Goal: Find specific fact: Find specific fact

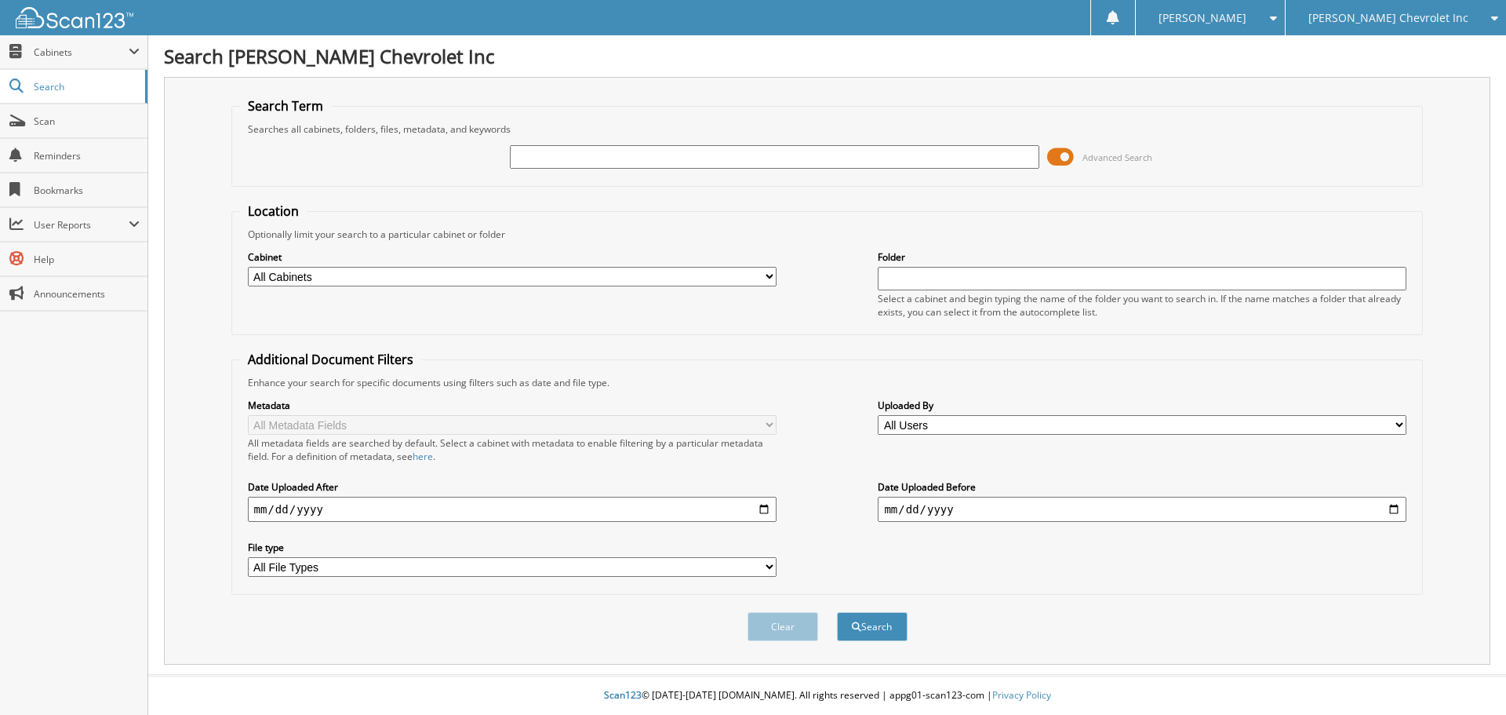
paste input "298422B"
type input "298422B"
click at [837, 612] on button "Search" at bounding box center [872, 626] width 71 height 29
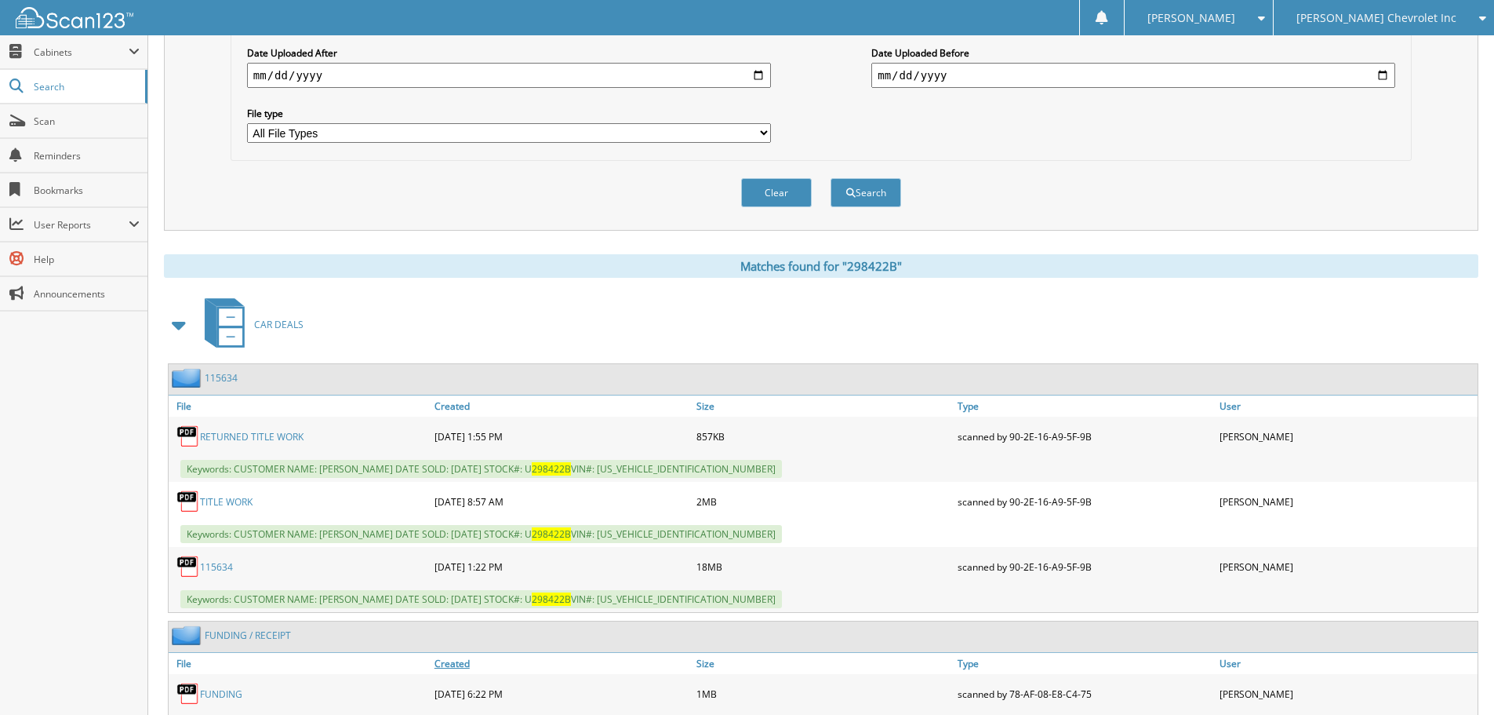
scroll to position [507, 0]
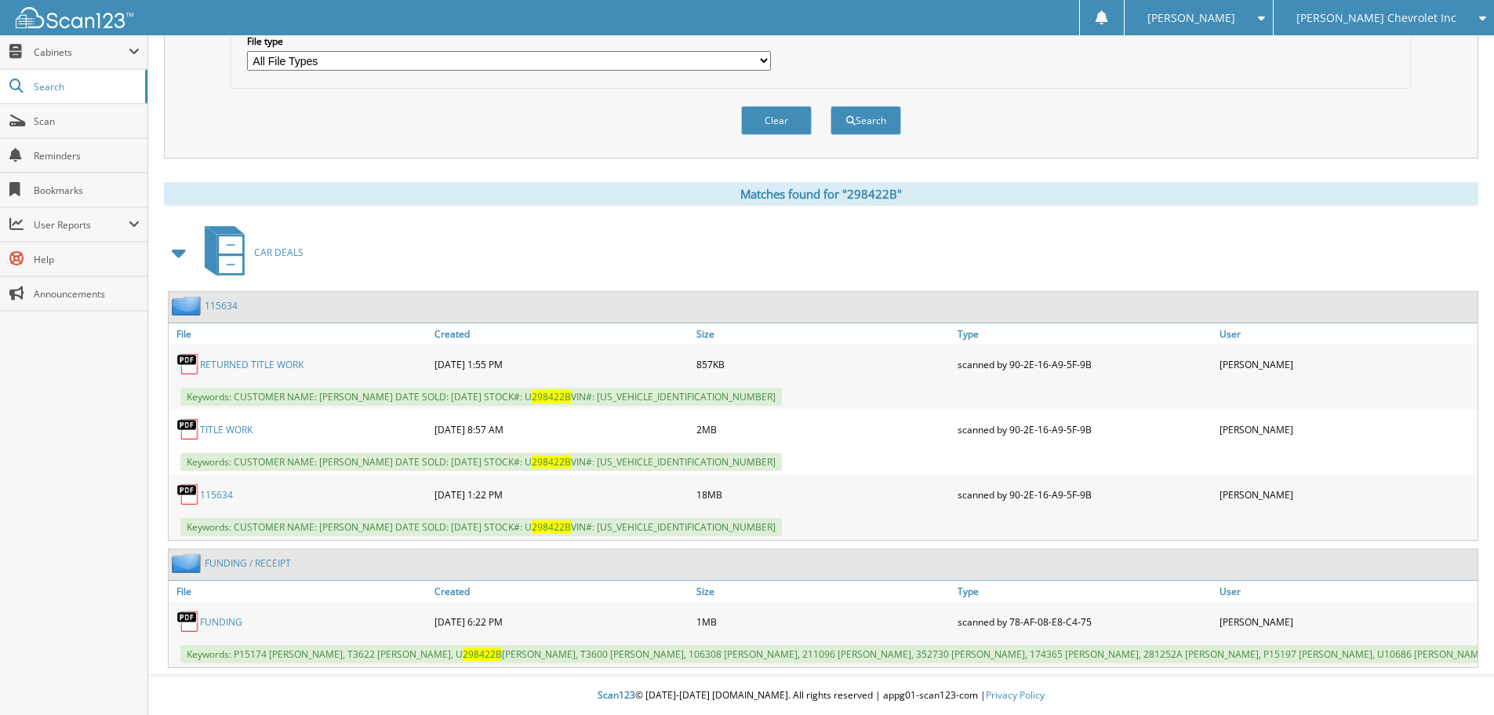
click at [270, 365] on link "RETURNED TITLE WORK" at bounding box center [252, 364] width 104 height 13
click at [240, 427] on link "TITLE WORK" at bounding box center [226, 429] width 53 height 13
click at [224, 490] on link "115634" at bounding box center [216, 494] width 33 height 13
drag, startPoint x: 623, startPoint y: 398, endPoint x: 736, endPoint y: 396, distance: 113.0
click at [736, 396] on div "Keywords: CUSTOMER NAME: RACHEL MCGUIRE DATE SOLD: 06/28/2025 STOCK#: U 298422B…" at bounding box center [823, 397] width 1309 height 26
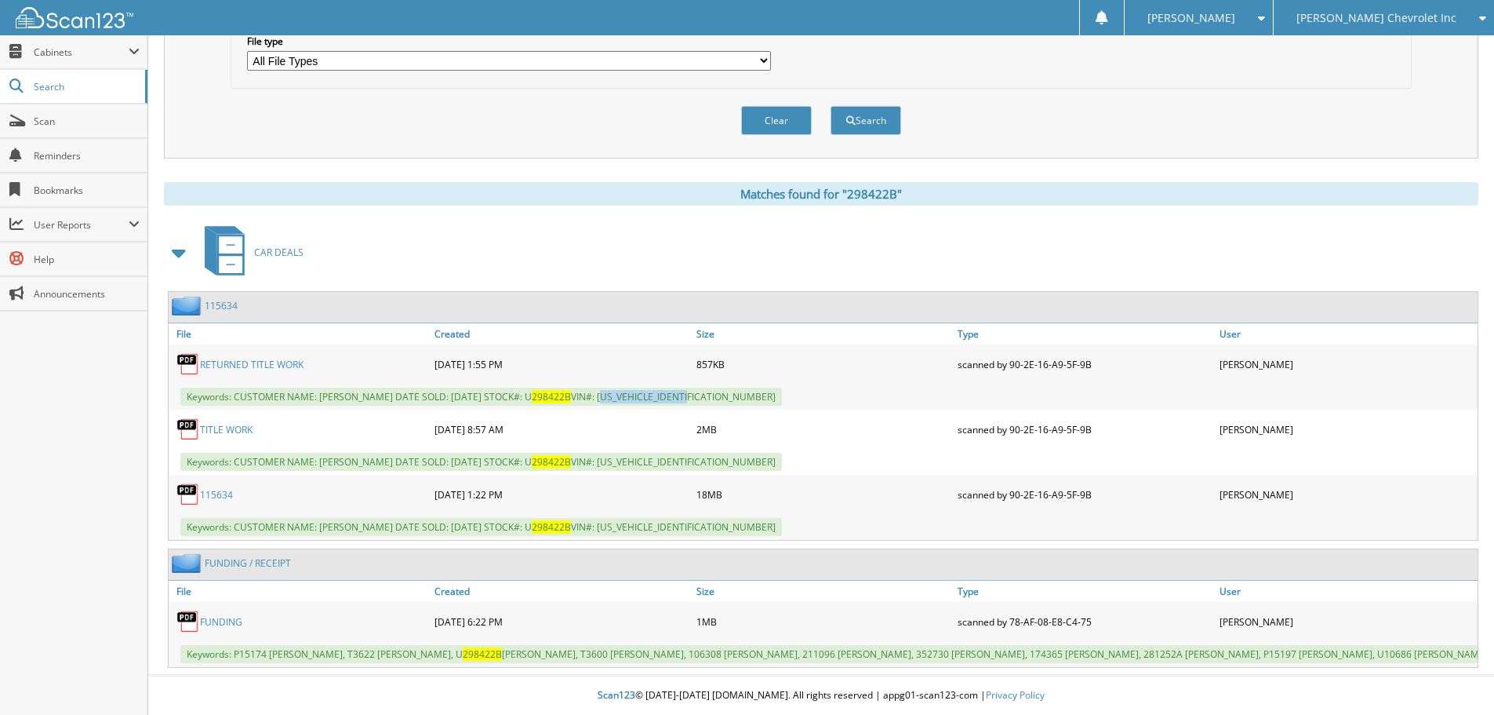
copy span "1G1ZB5ST2HF146746"
